Goal: Task Accomplishment & Management: Complete application form

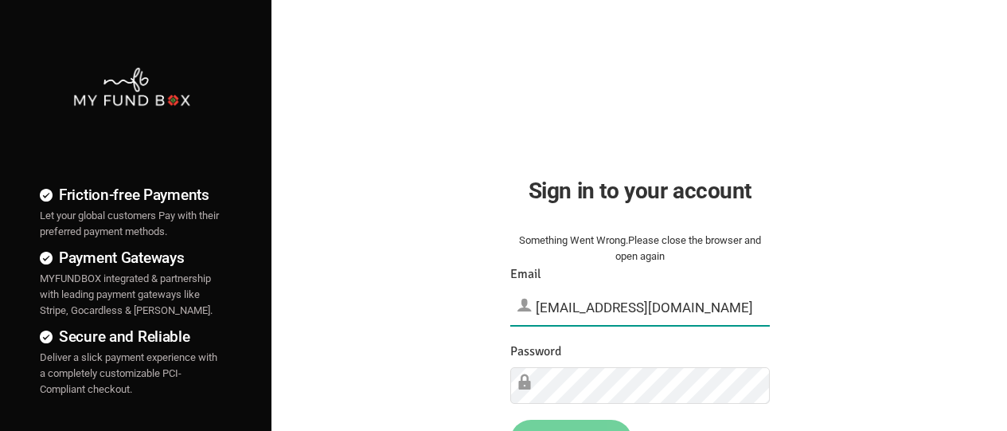
type input "[EMAIL_ADDRESS][DOMAIN_NAME]"
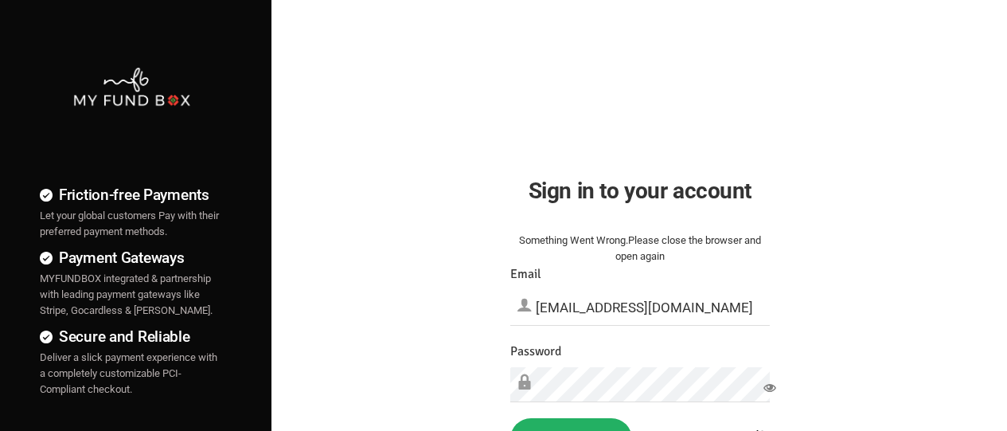
click at [571, 408] on button "Sign in" at bounding box center [571, 438] width 122 height 41
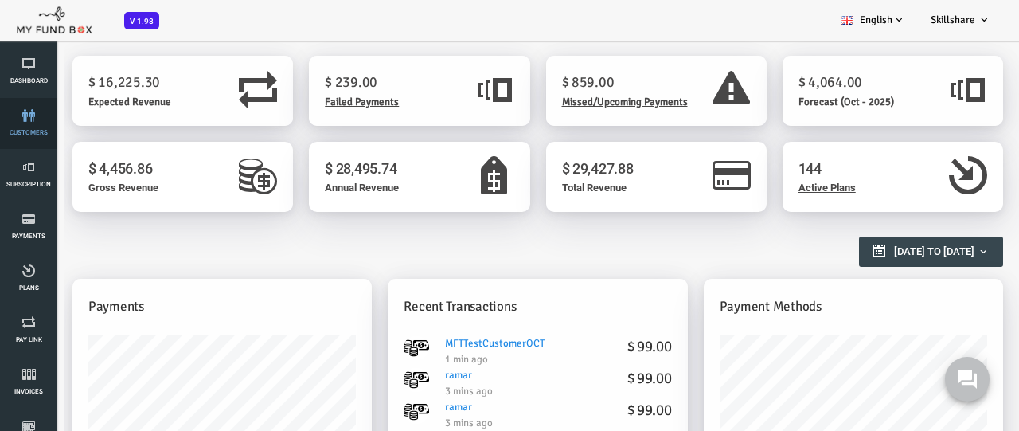
click at [29, 123] on link "customers" at bounding box center [29, 123] width 48 height 51
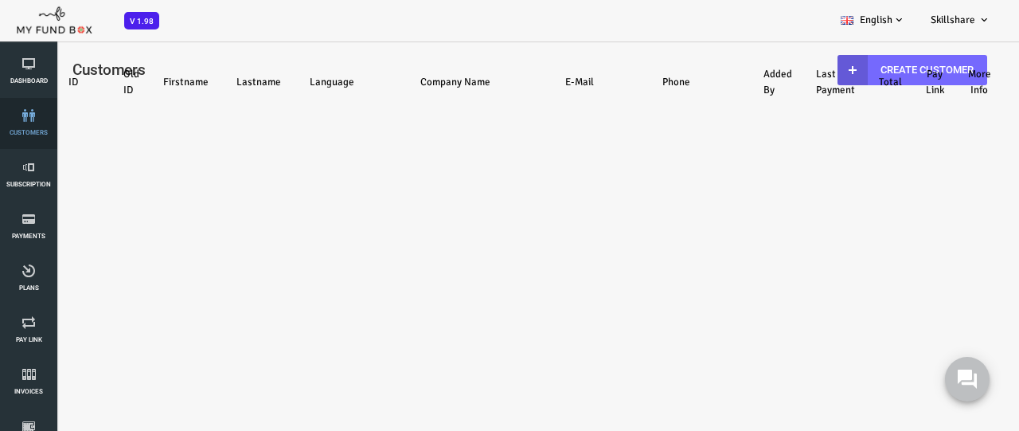
select select "100"
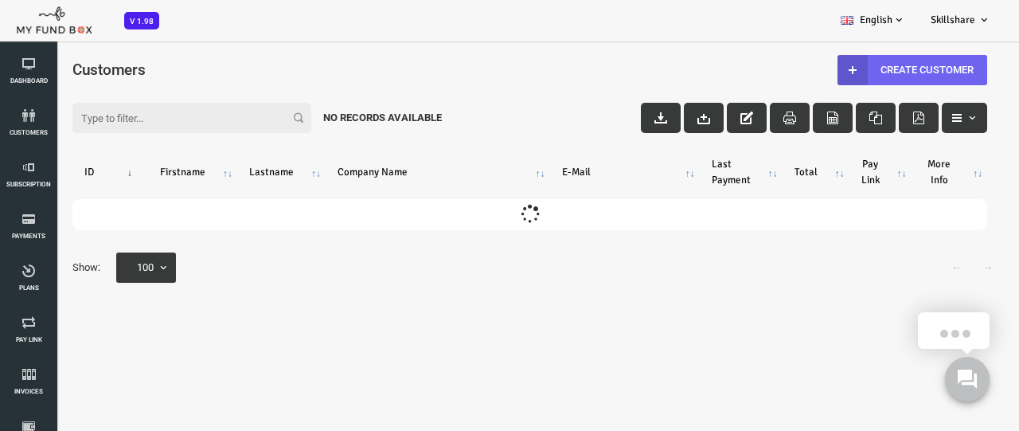
click at [869, 69] on link "Create Customer" at bounding box center [872, 70] width 150 height 30
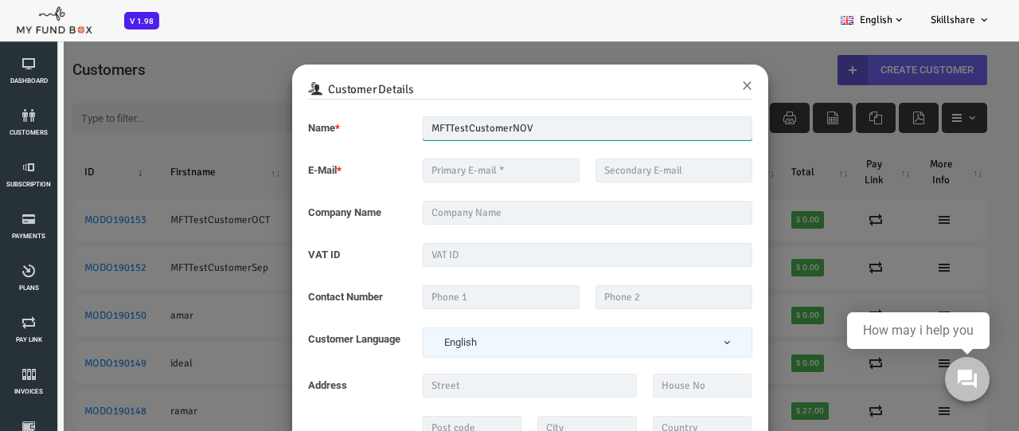
type input "MFTTestCustomerNOV"
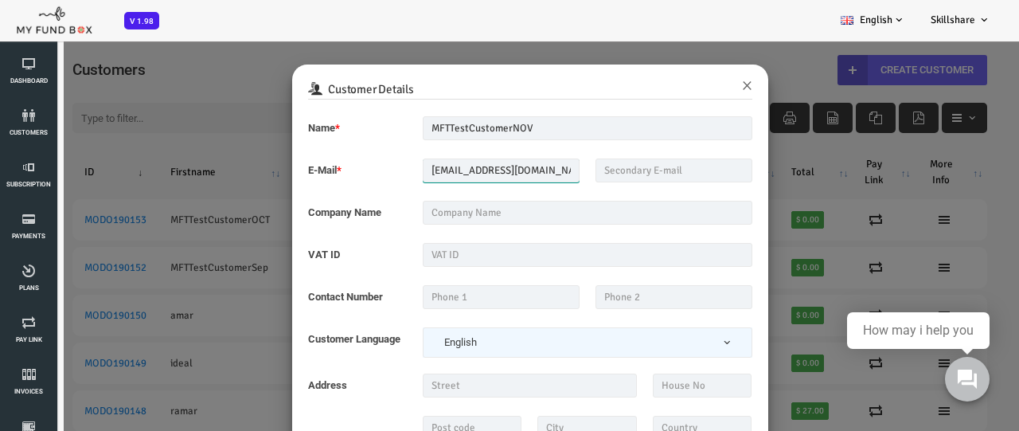
type input "[EMAIL_ADDRESS][DOMAIN_NAME]"
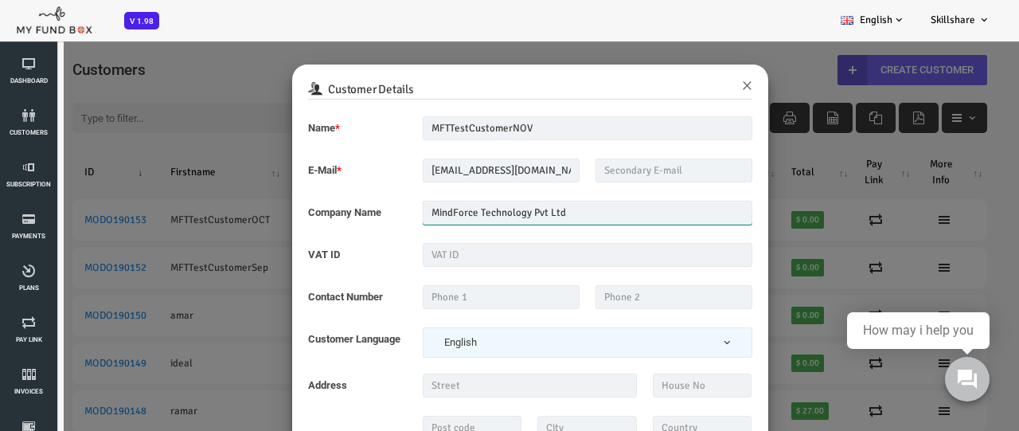
type input "MindForce Technology Pvt Ltd"
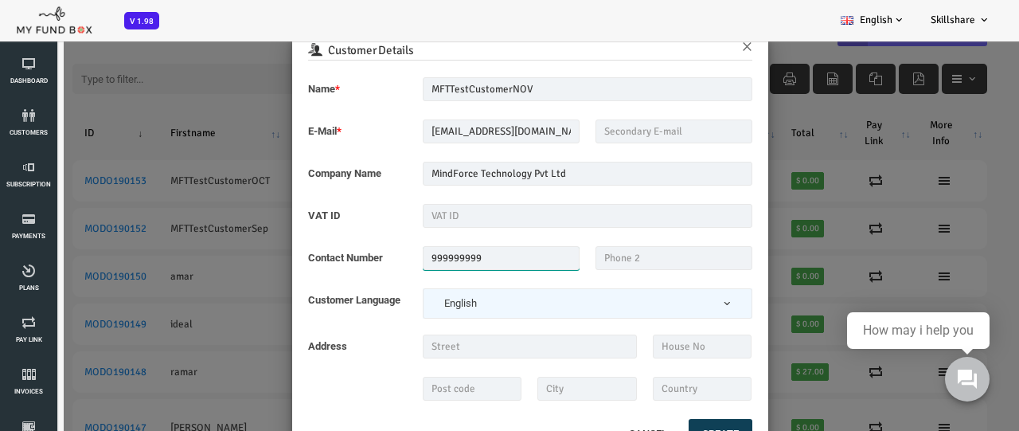
type input "999999999"
click at [678, 424] on button "Create" at bounding box center [680, 434] width 64 height 30
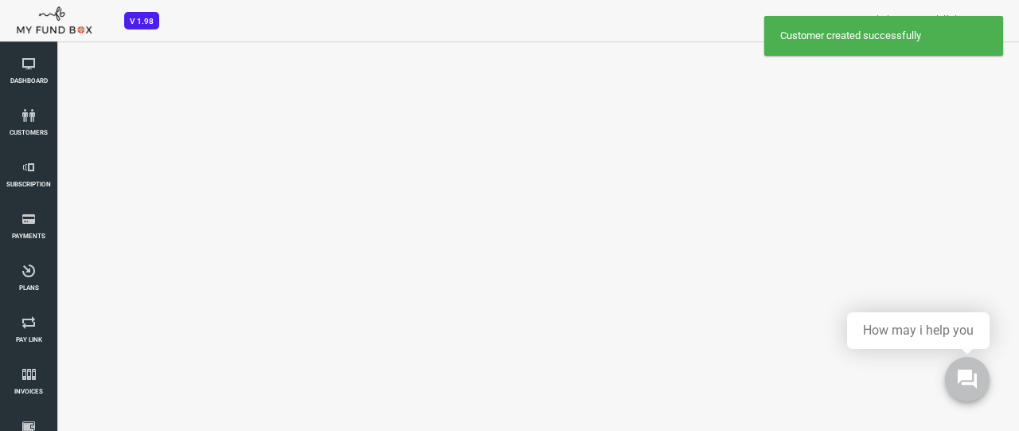
scroll to position [0, 0]
select select "100"
